Goal: Task Accomplishment & Management: Manage account settings

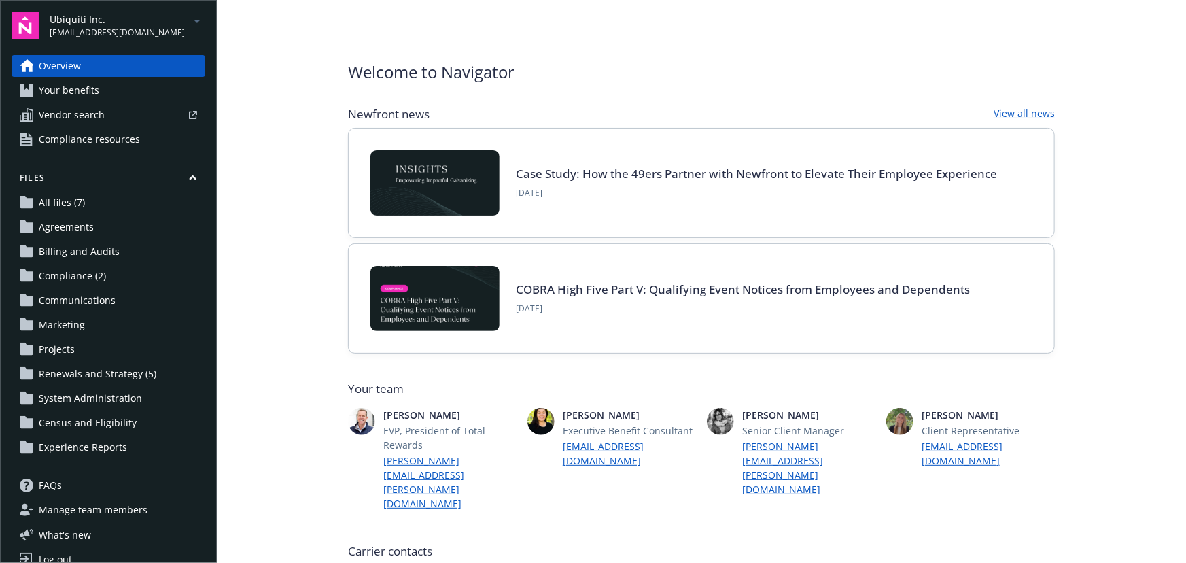
scroll to position [247, 0]
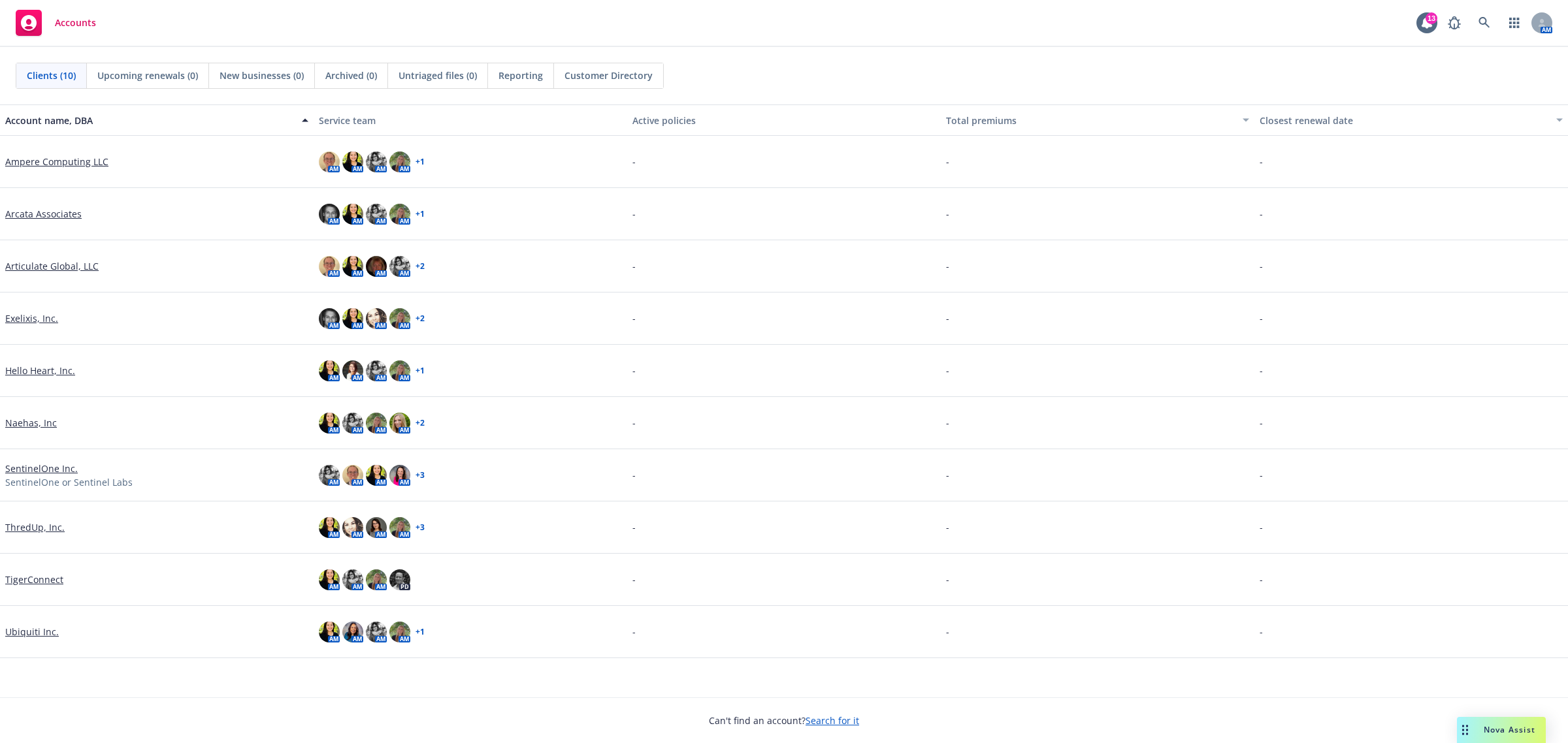
click at [39, 631] on link "Ubiquiti Inc." at bounding box center [32, 632] width 54 height 13
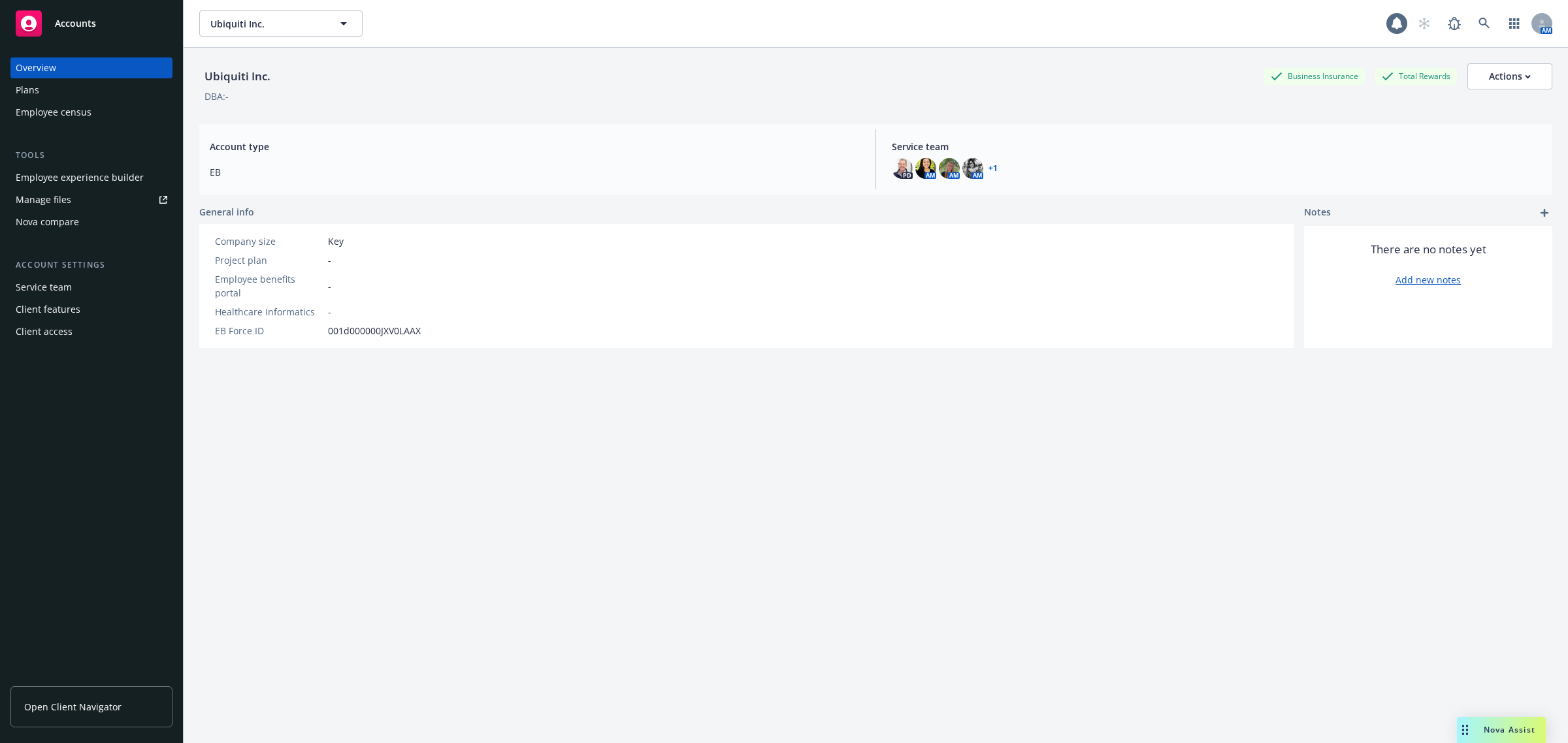
click at [107, 185] on div "Employee experience builder" at bounding box center [79, 178] width 128 height 21
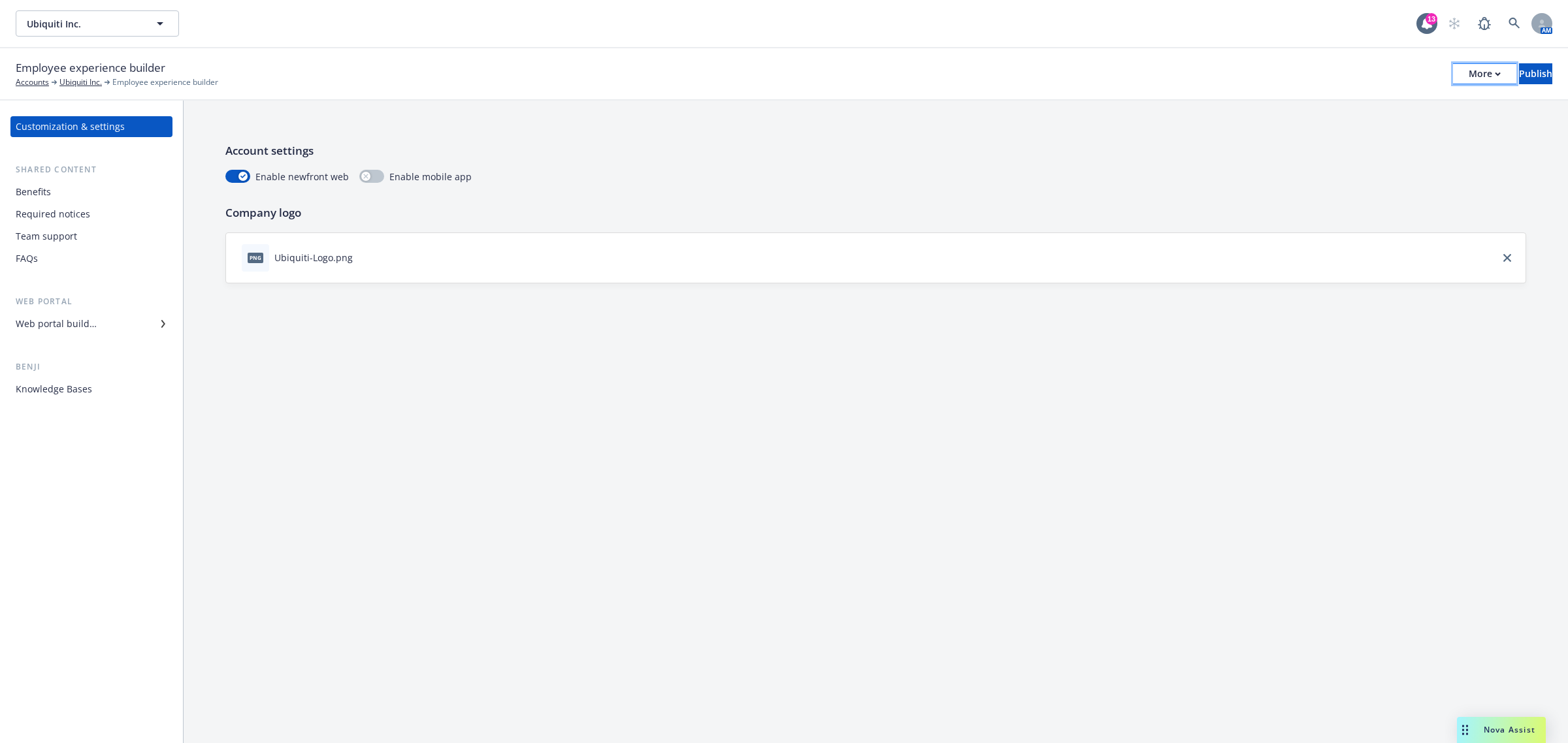
click at [1468, 81] on div "More" at bounding box center [1483, 74] width 32 height 19
click at [69, 321] on div "Web portal builder" at bounding box center [56, 324] width 81 height 21
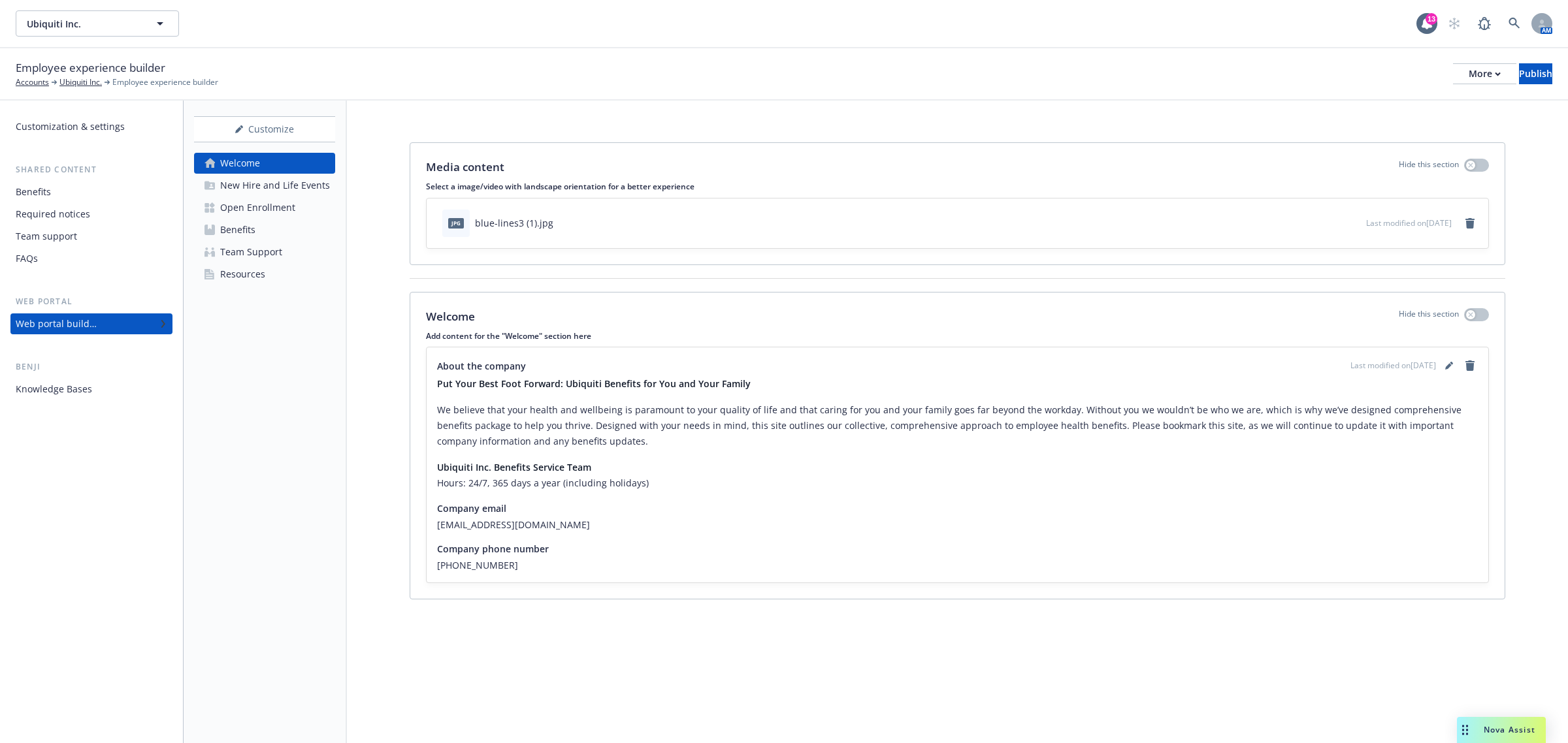
click at [1451, 89] on div "Employee experience builder Accounts Ubiquiti Inc. Employee experience builder …" at bounding box center [784, 74] width 1568 height 52
click at [1468, 80] on div "More" at bounding box center [1483, 74] width 32 height 19
click at [292, 136] on div "Customize" at bounding box center [264, 130] width 141 height 25
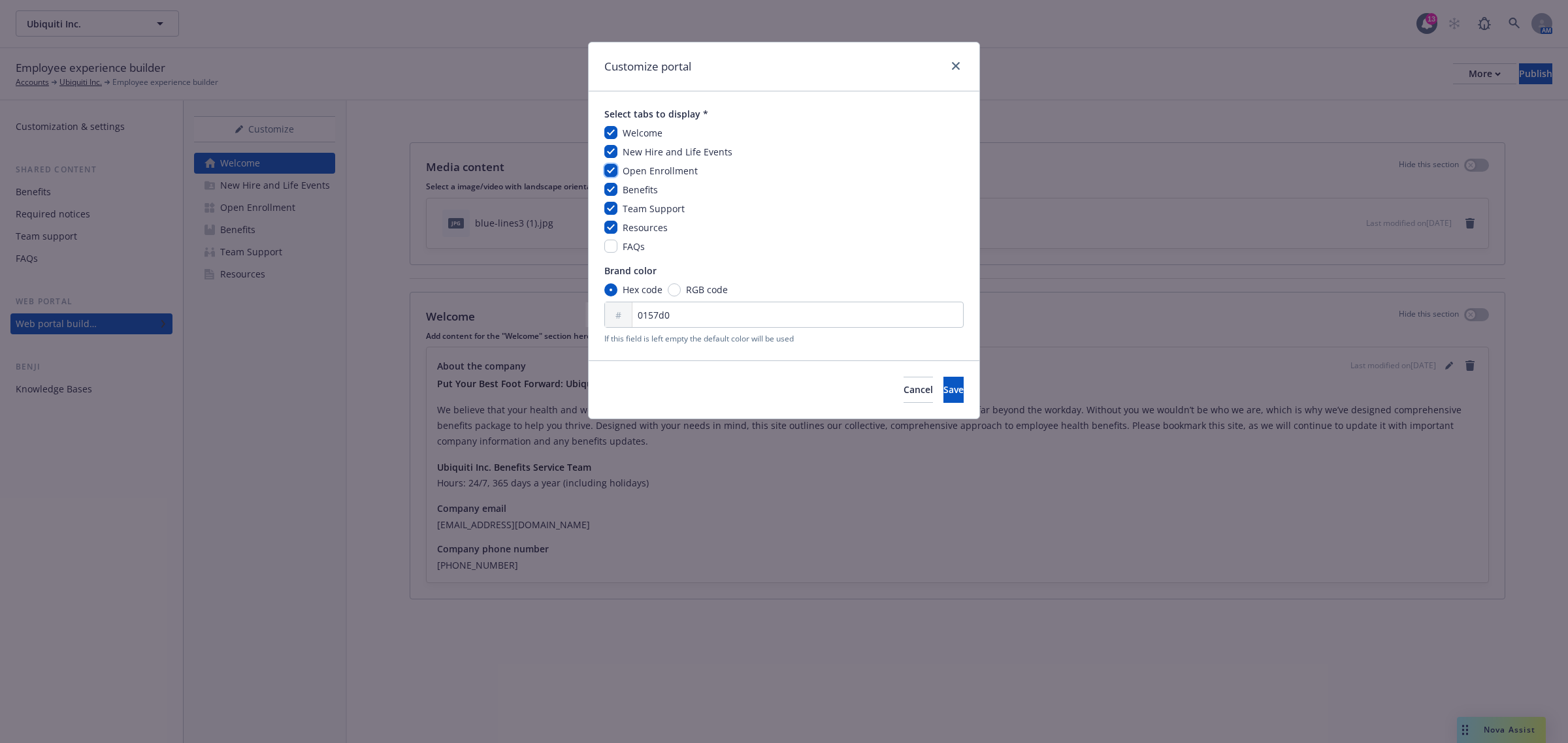
click at [609, 170] on input "checkbox" at bounding box center [610, 171] width 13 height 13
checkbox input "false"
click at [943, 392] on span "Save" at bounding box center [953, 389] width 20 height 12
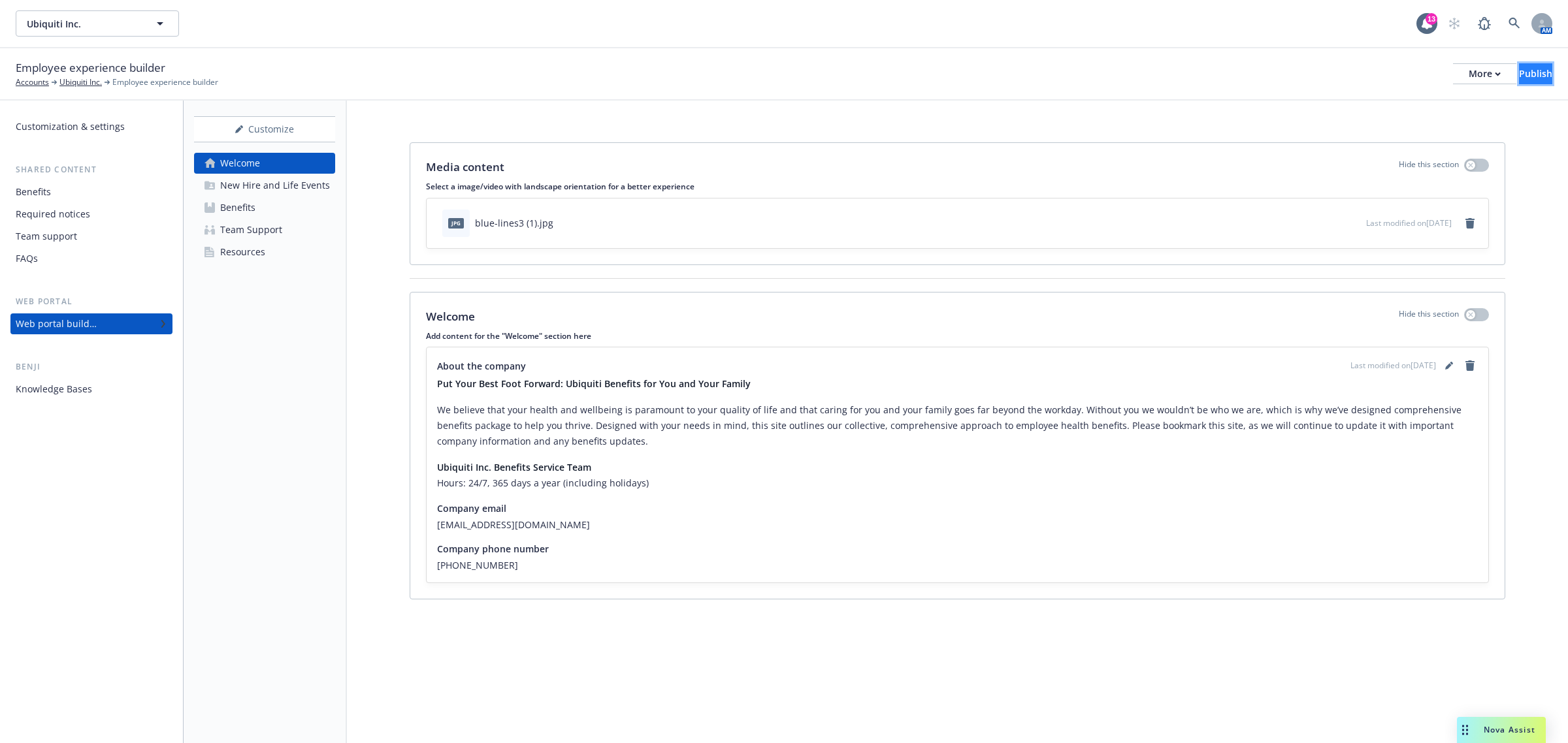
click at [1519, 74] on button "Publish" at bounding box center [1535, 74] width 34 height 21
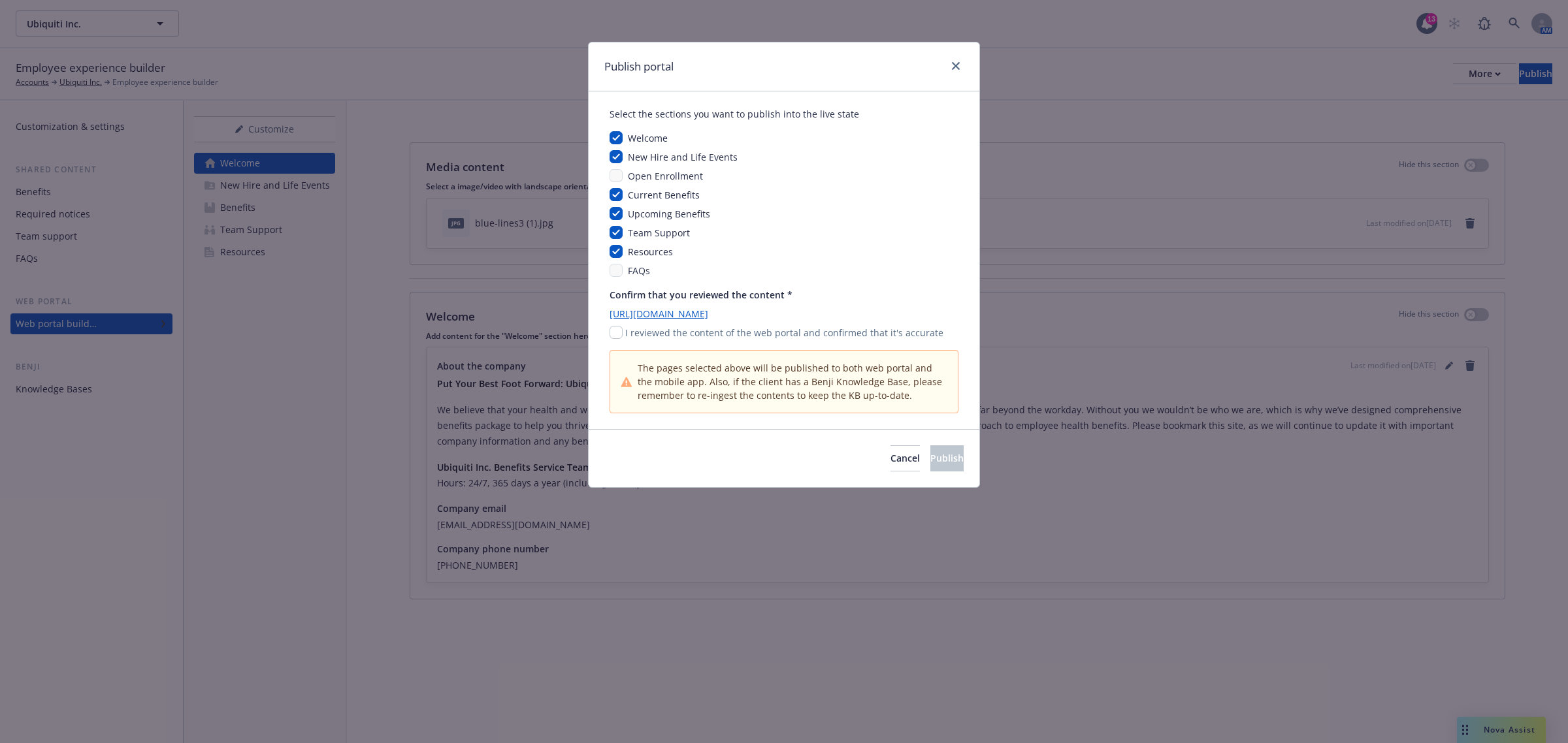
click at [625, 326] on p "I reviewed the content of the web portal and confirmed that it's accurate" at bounding box center [784, 333] width 318 height 13
click at [624, 327] on div "I reviewed the content of the web portal and confirmed that it's accurate" at bounding box center [784, 333] width 349 height 13
click at [615, 334] on input "checkbox" at bounding box center [616, 333] width 13 height 13
checkbox input "true"
click at [616, 210] on input "checkbox" at bounding box center [616, 213] width 13 height 13
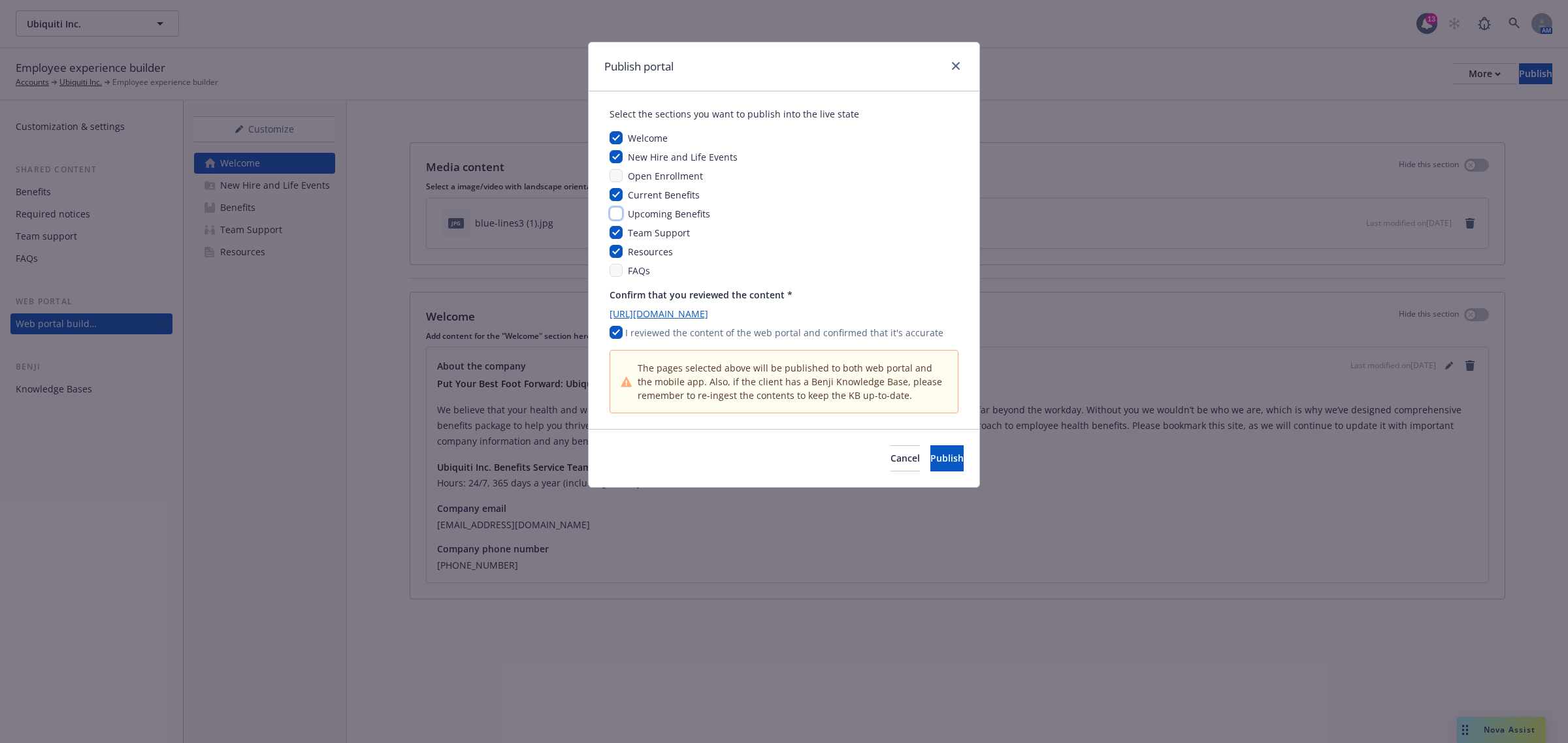
checkbox input "false"
click at [930, 459] on span "Publish" at bounding box center [946, 458] width 34 height 12
